Goal: Check status: Check status

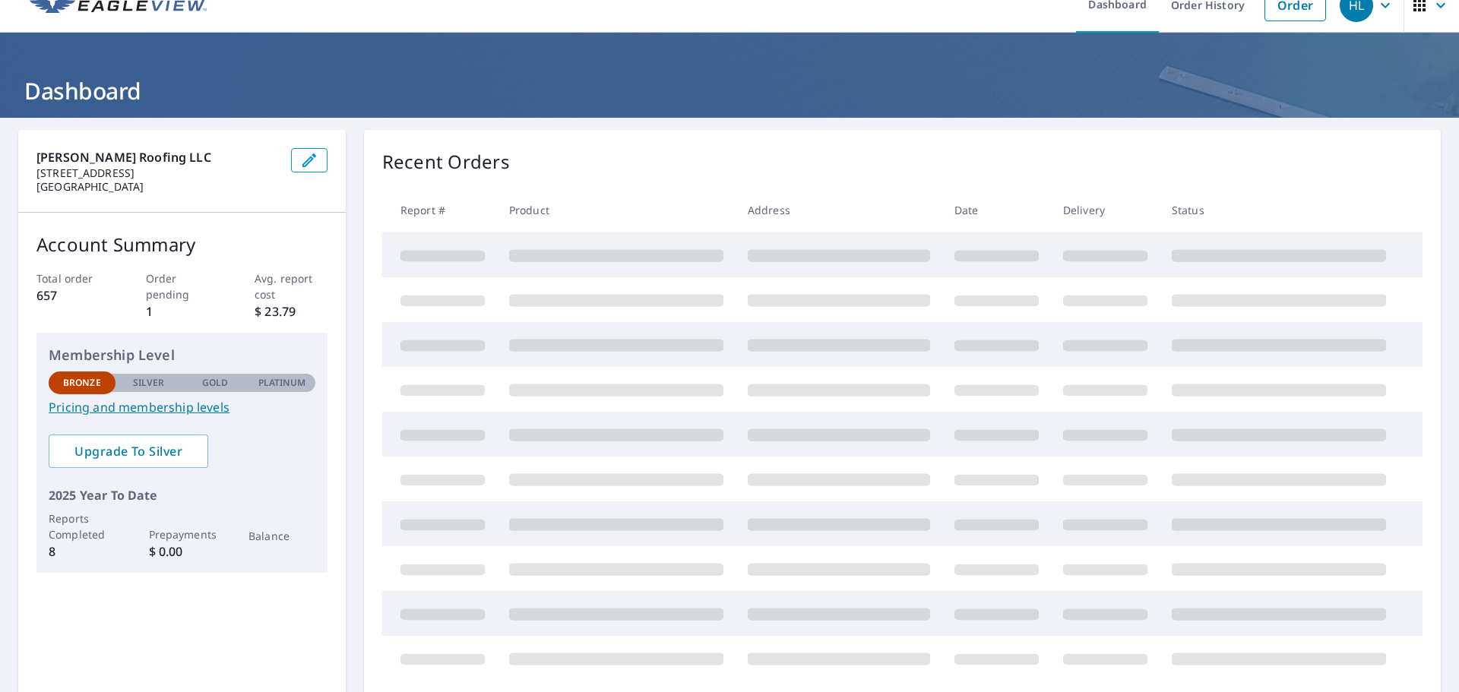
scroll to position [24, 0]
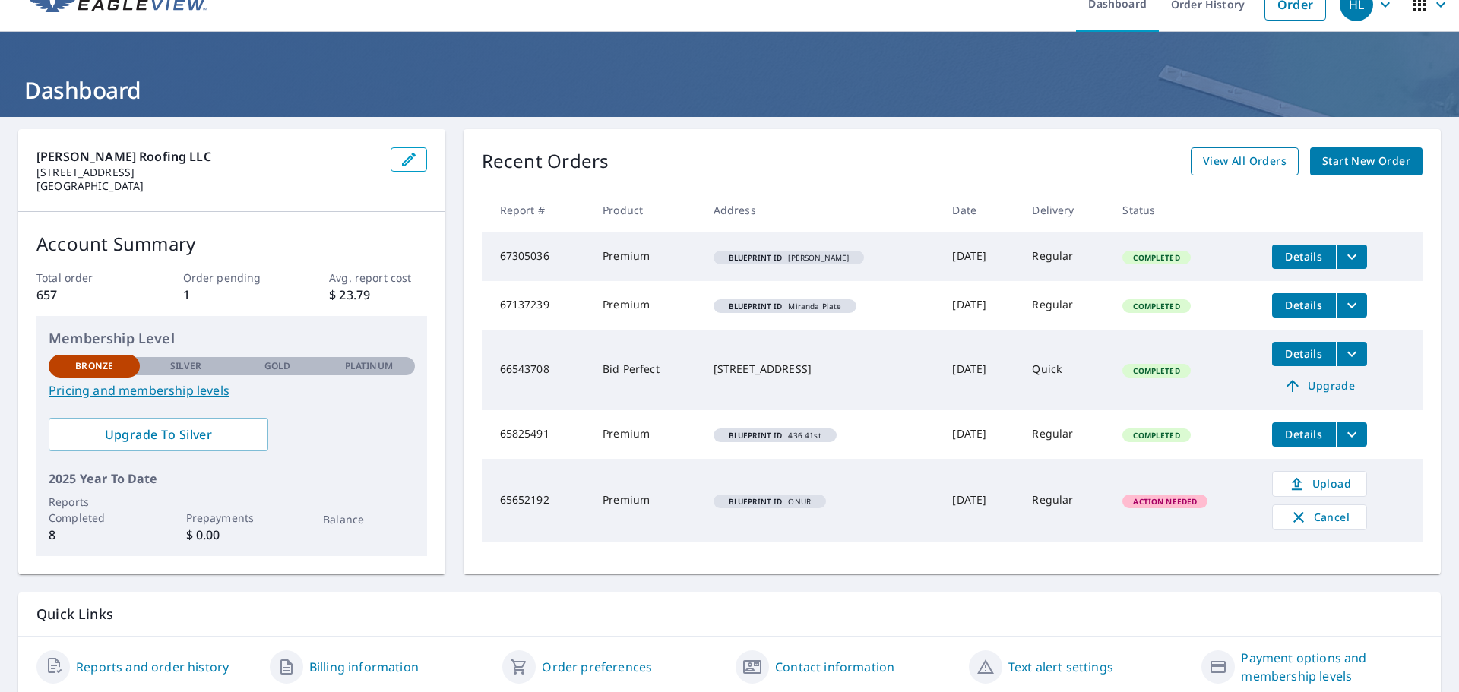
click at [1247, 162] on span "View All Orders" at bounding box center [1245, 161] width 84 height 19
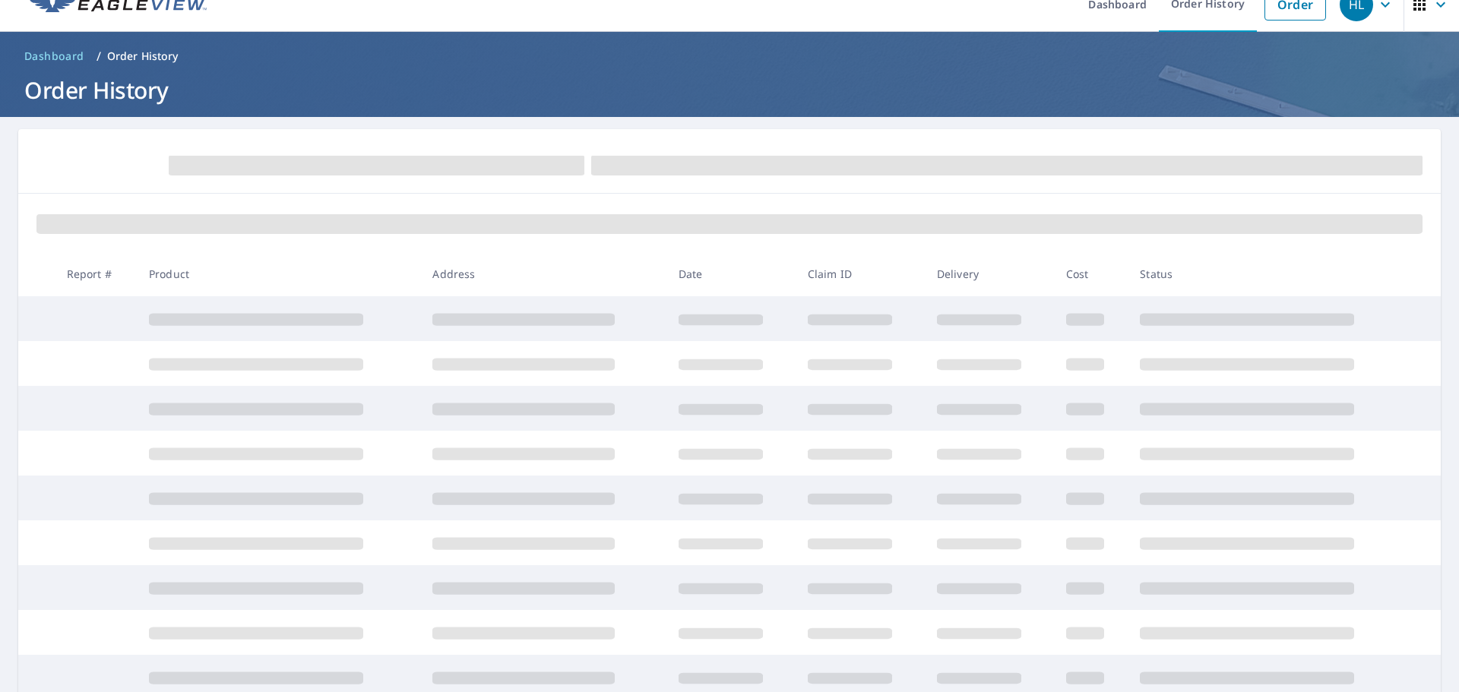
scroll to position [24, 0]
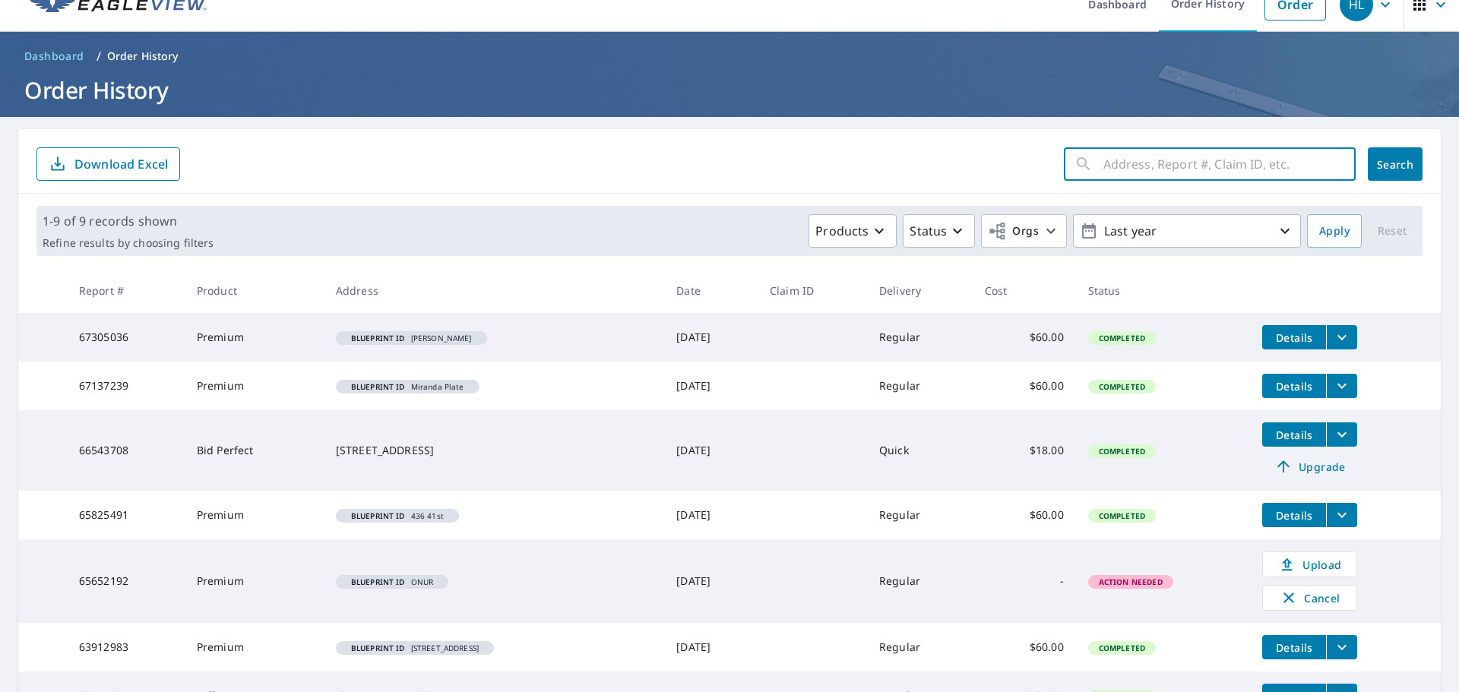
click at [1192, 169] on input "text" at bounding box center [1230, 164] width 252 height 43
type input "3690 37th"
click at [1399, 169] on span "Search" at bounding box center [1395, 164] width 30 height 14
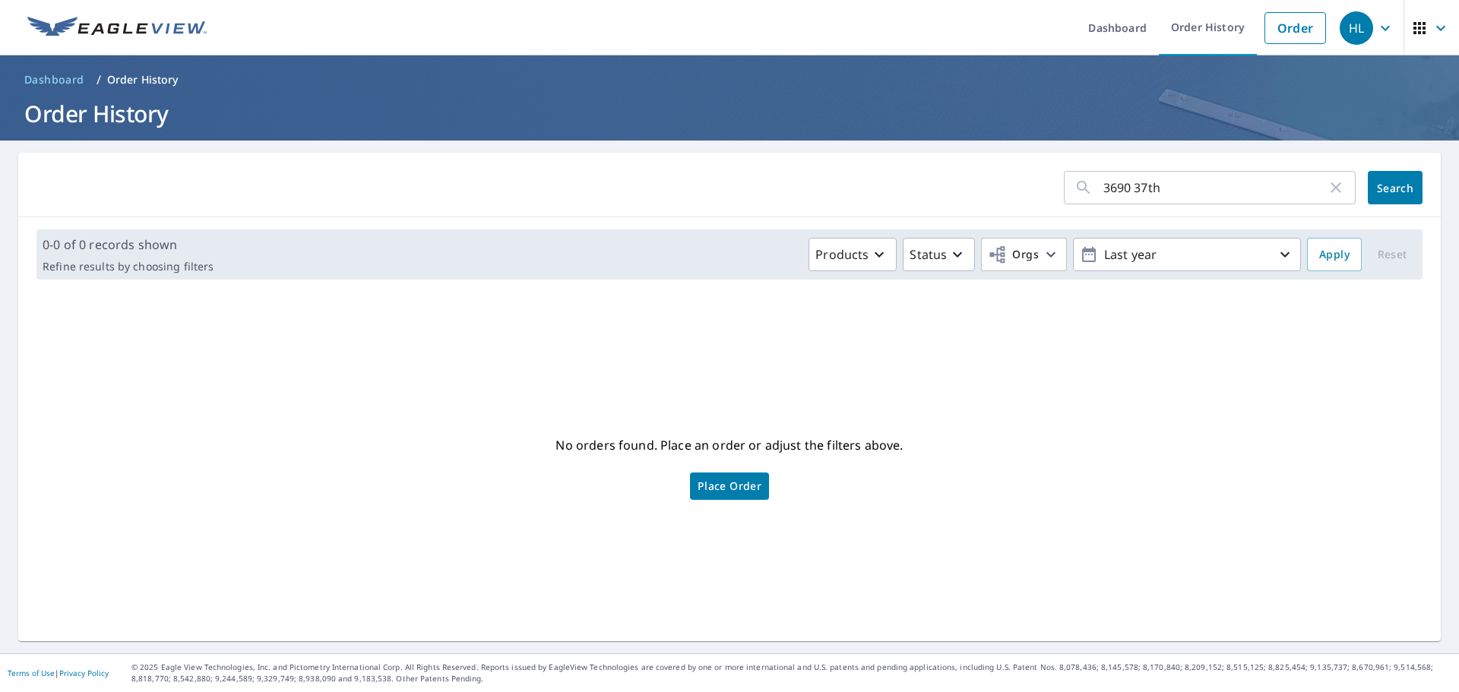
click at [1160, 202] on input "3690 37th" at bounding box center [1215, 187] width 223 height 43
type input "3690"
click at [1383, 195] on button "Search" at bounding box center [1395, 187] width 55 height 33
